Goal: Check status: Check status

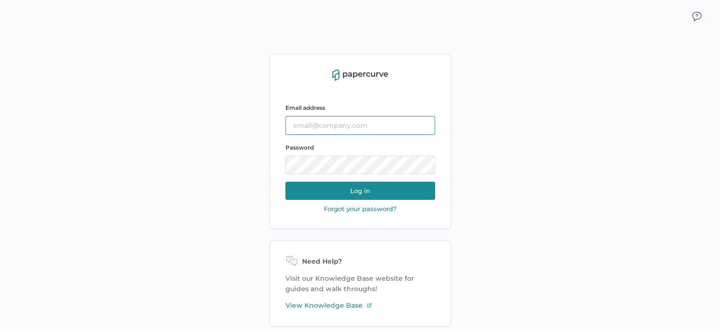
type input "[PERSON_NAME][EMAIL_ADDRESS][DOMAIN_NAME]"
click at [360, 189] on button "Log in" at bounding box center [360, 191] width 150 height 18
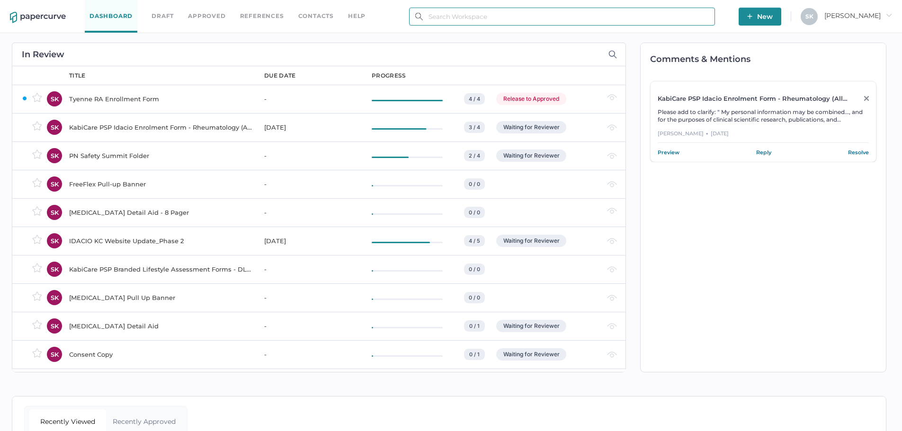
click at [454, 13] on input "text" at bounding box center [562, 17] width 306 height 18
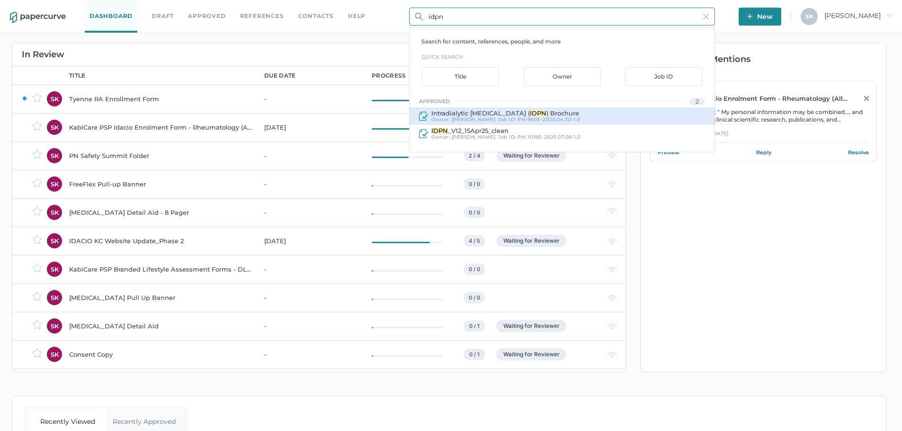
type input "idpn"
click at [531, 116] on span "PN-960E-2025.04.30-1.0" at bounding box center [548, 119] width 63 height 6
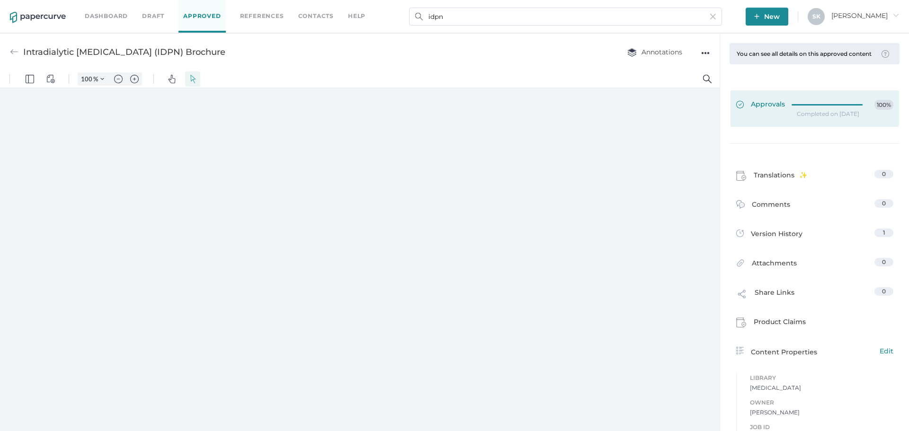
click at [798, 107] on div at bounding box center [830, 103] width 77 height 7
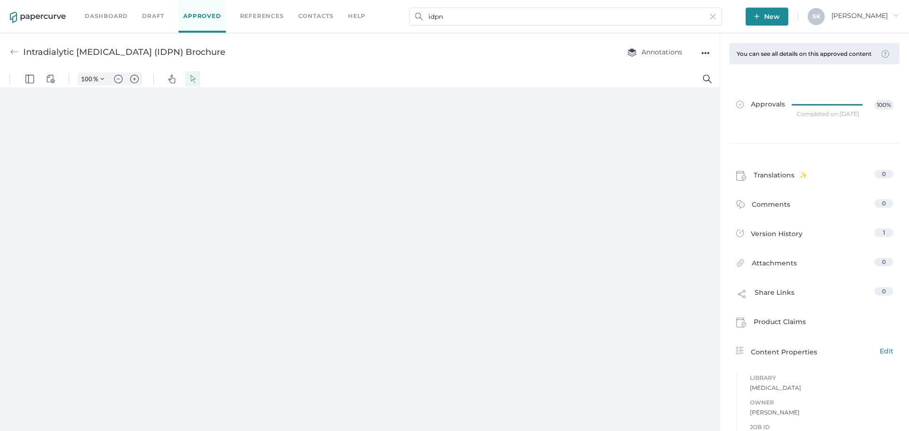
type input "181"
click at [822, 114] on div "Completed on Jul 8, 2025" at bounding box center [828, 114] width 62 height 0
